Goal: Task Accomplishment & Management: Manage account settings

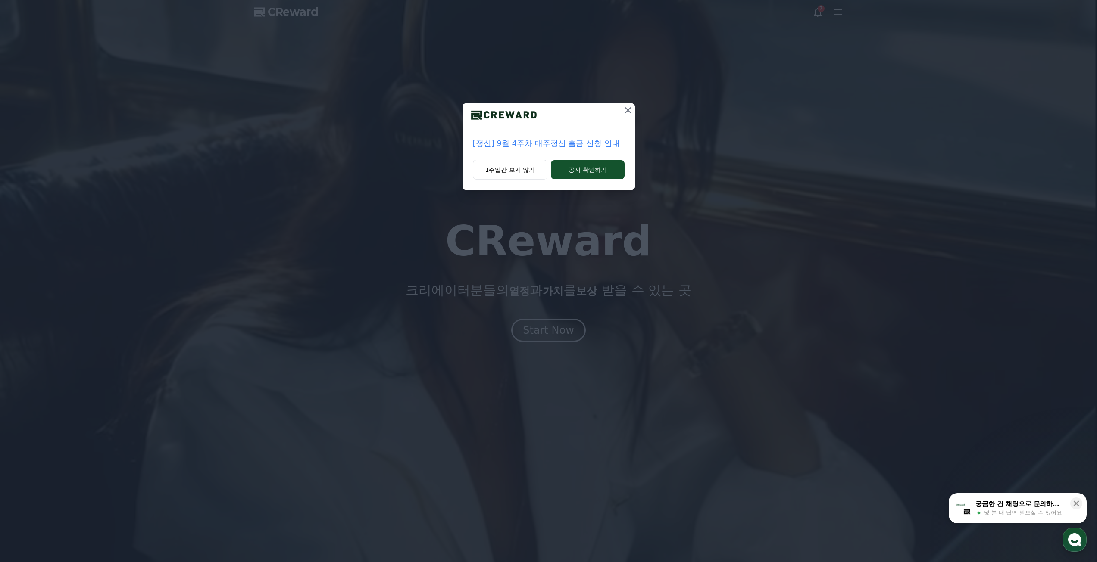
click at [626, 109] on icon at bounding box center [628, 110] width 6 height 6
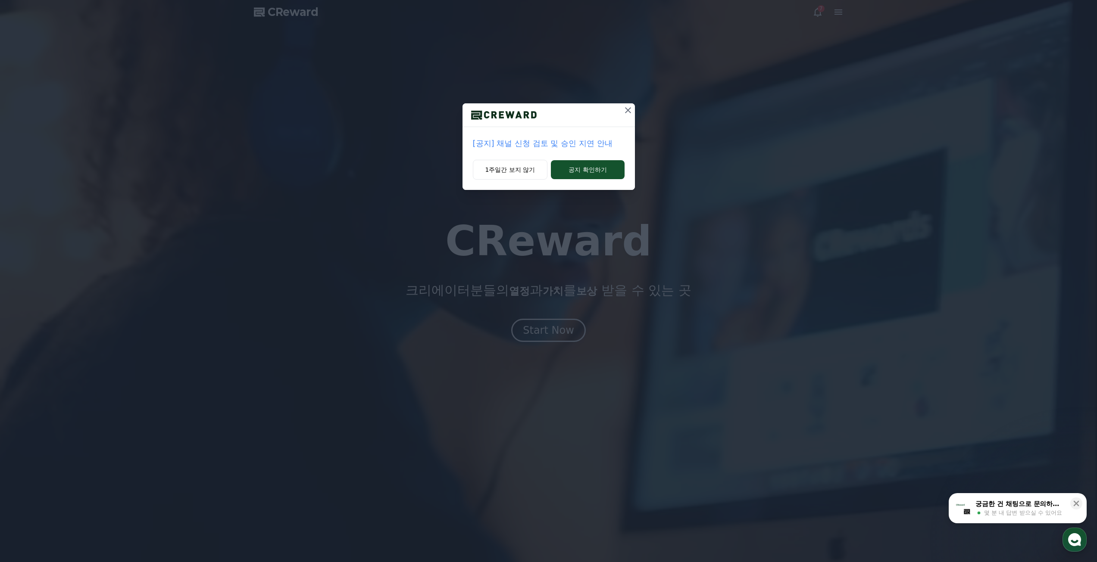
click at [549, 330] on div "[공지] 채널 신청 검토 및 승인 지연 안내 1주일간 보지 않기 공지 확인하기" at bounding box center [548, 281] width 1097 height 562
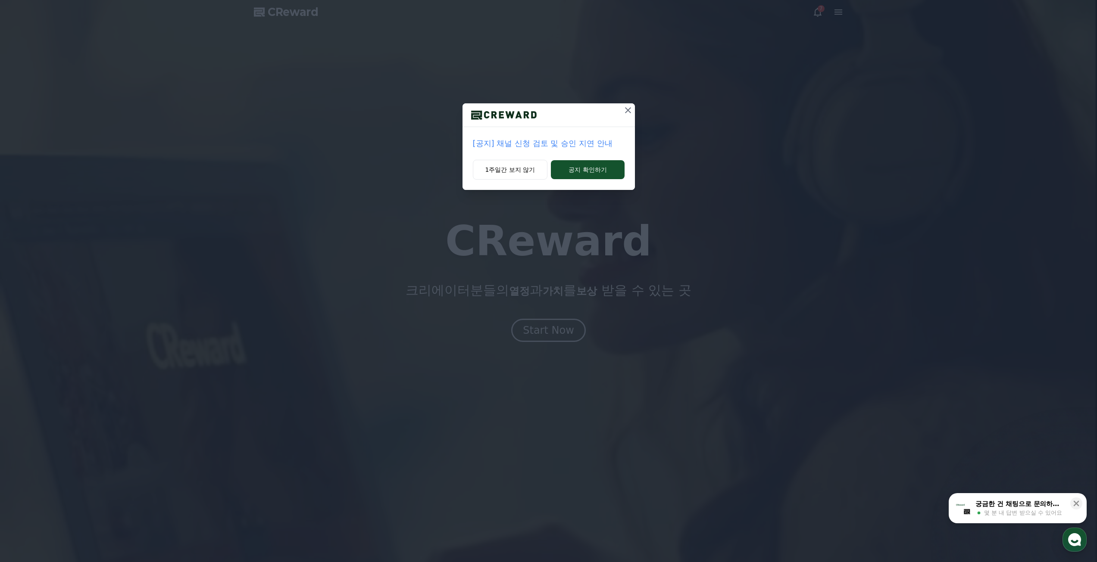
click at [626, 110] on icon at bounding box center [628, 110] width 10 height 10
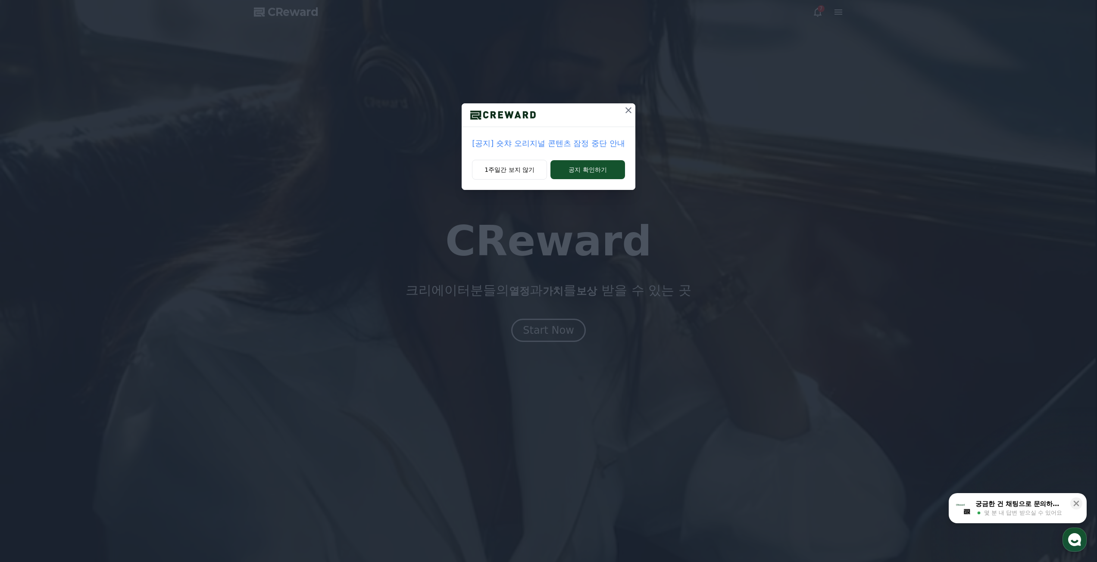
click at [621, 111] on button at bounding box center [628, 110] width 14 height 14
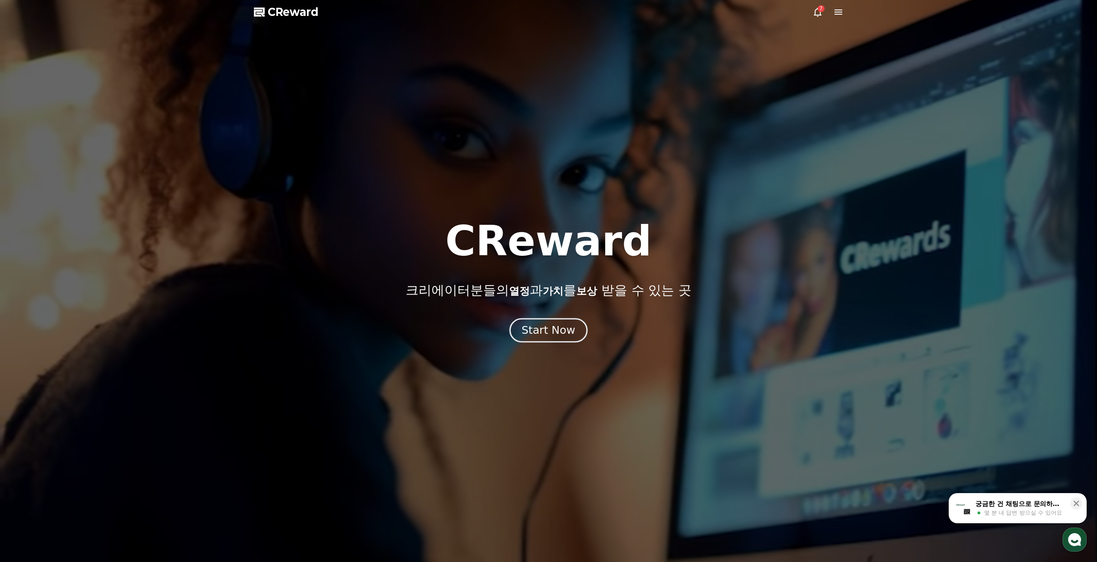
click at [545, 327] on div "Start Now" at bounding box center [547, 330] width 53 height 15
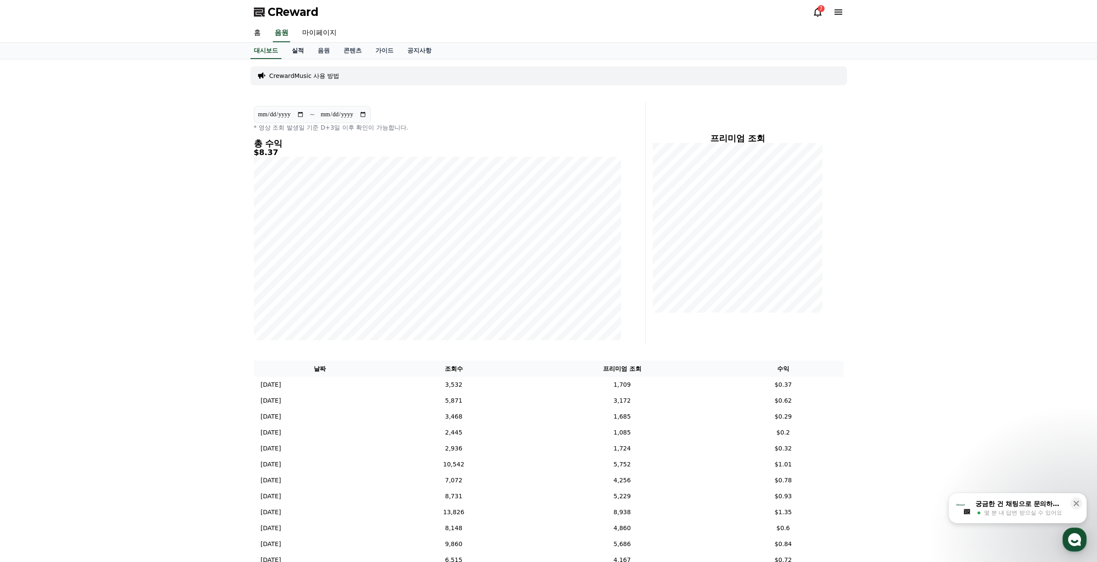
click at [297, 54] on link "실적" at bounding box center [298, 51] width 26 height 16
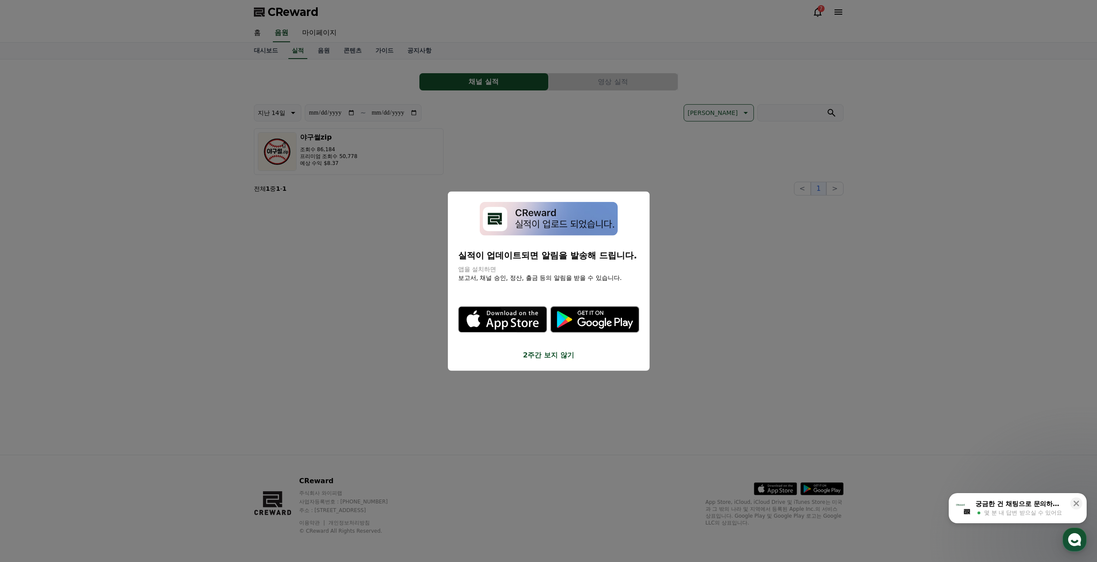
click at [551, 355] on button "2주간 보지 않기" at bounding box center [548, 355] width 181 height 10
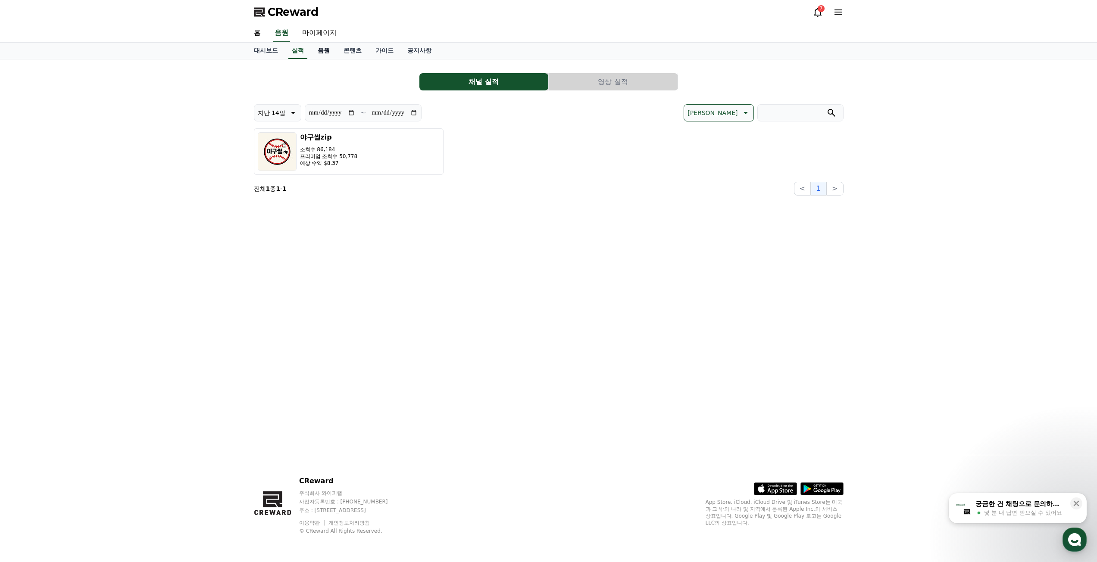
click at [322, 50] on link "음원" at bounding box center [324, 51] width 26 height 16
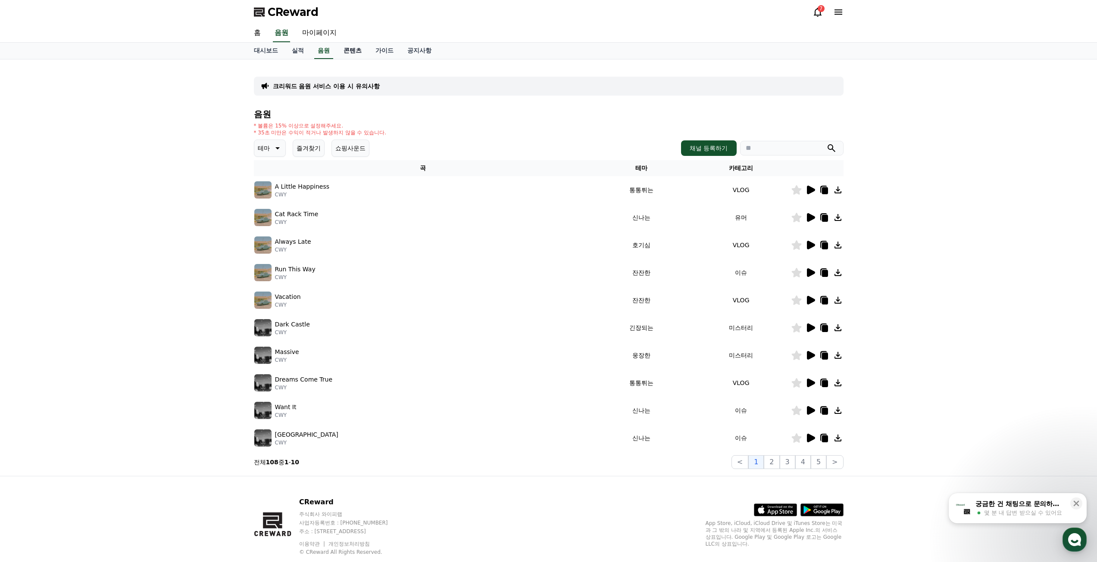
click at [352, 50] on link "콘텐츠" at bounding box center [353, 51] width 32 height 16
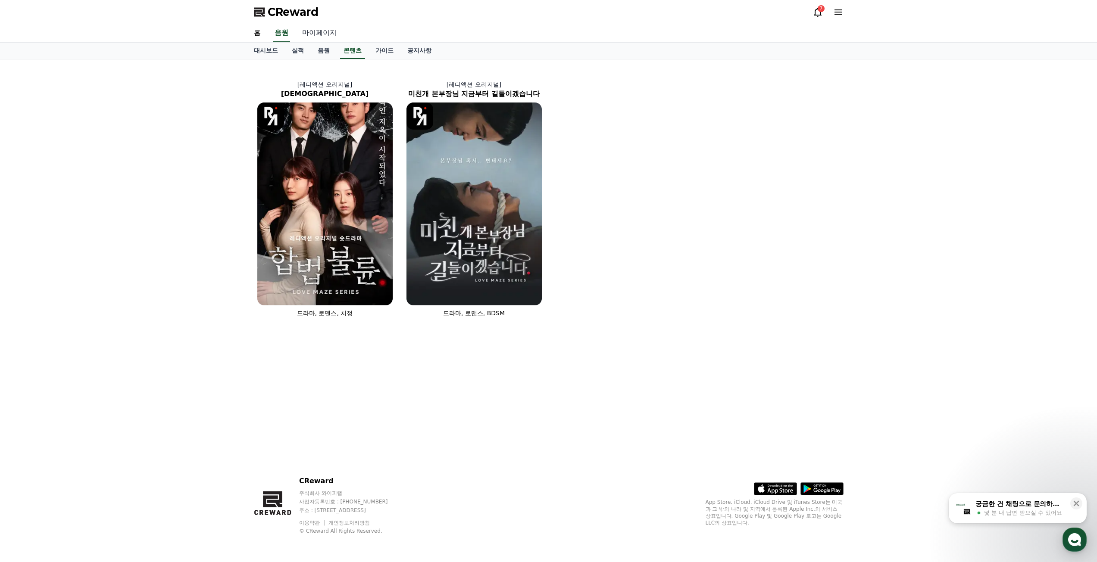
click at [328, 33] on link "마이페이지" at bounding box center [319, 33] width 48 height 18
select select "**********"
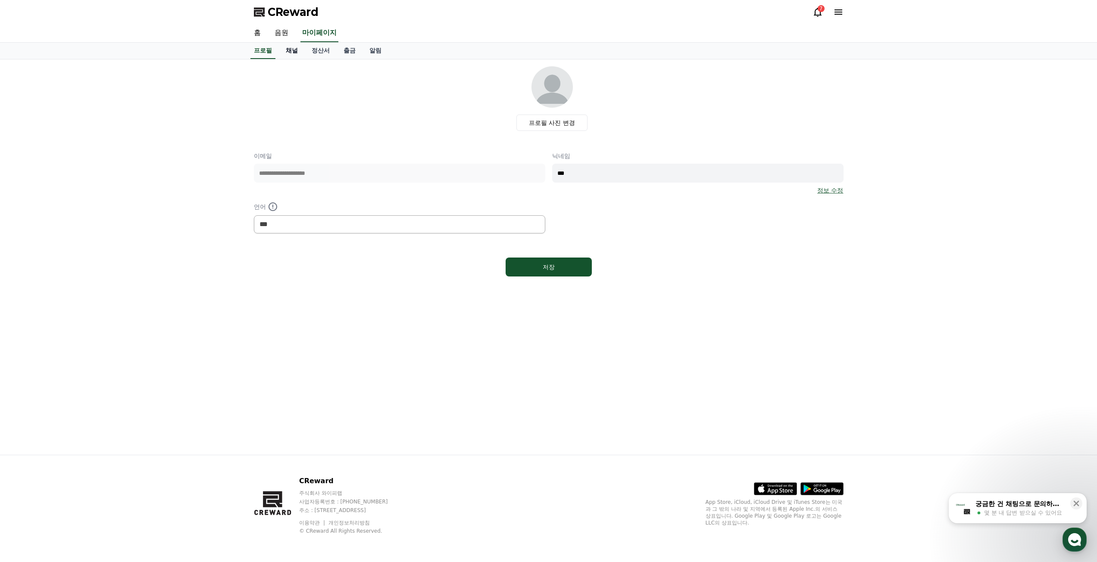
click at [299, 53] on link "채널" at bounding box center [292, 51] width 26 height 16
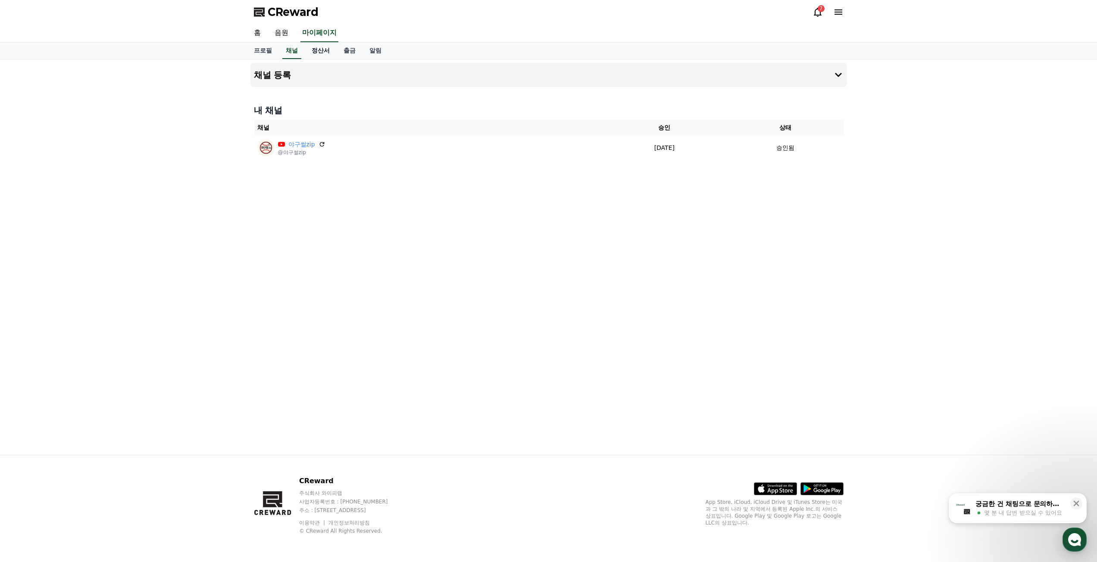
click at [322, 53] on link "정산서" at bounding box center [321, 51] width 32 height 16
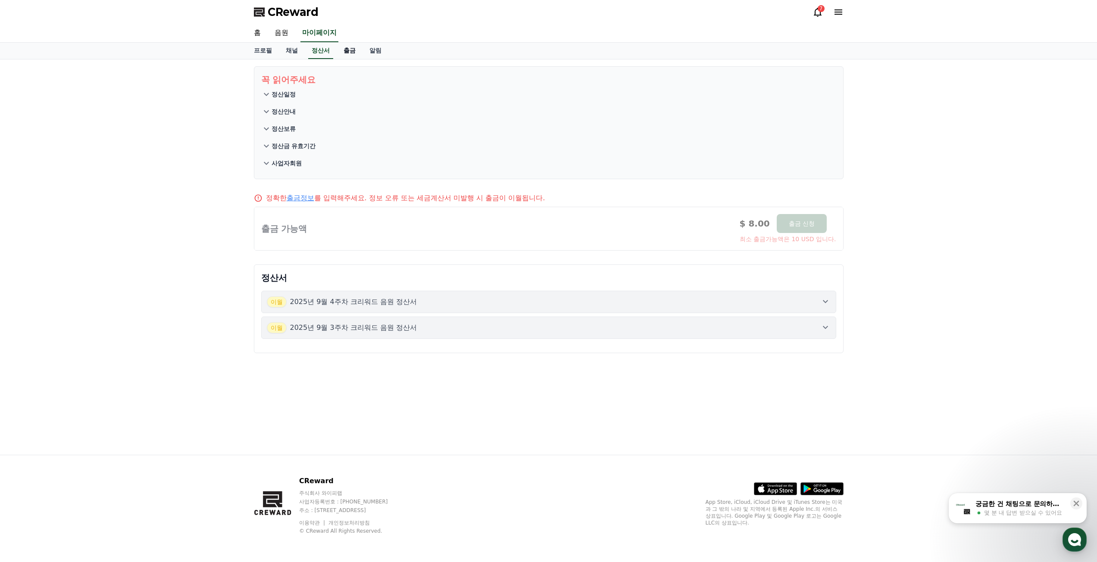
click at [342, 53] on link "출금" at bounding box center [350, 51] width 26 height 16
